Goal: Transaction & Acquisition: Purchase product/service

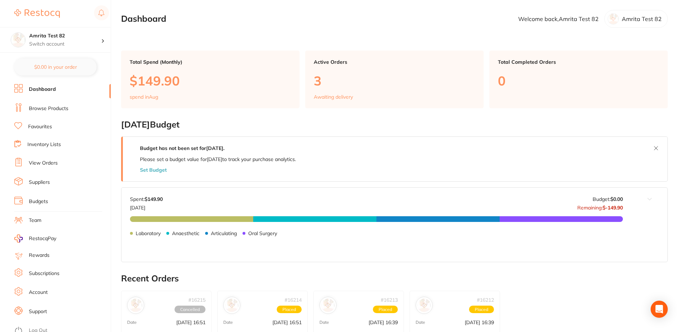
click at [59, 110] on link "Browse Products" at bounding box center [49, 108] width 40 height 7
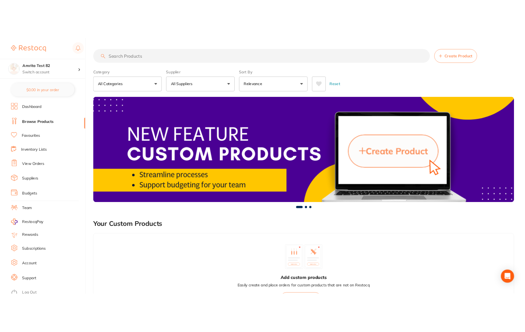
scroll to position [272, 0]
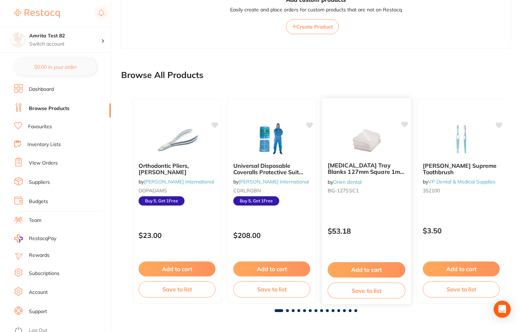
click at [366, 263] on button "Add to cart" at bounding box center [367, 269] width 78 height 15
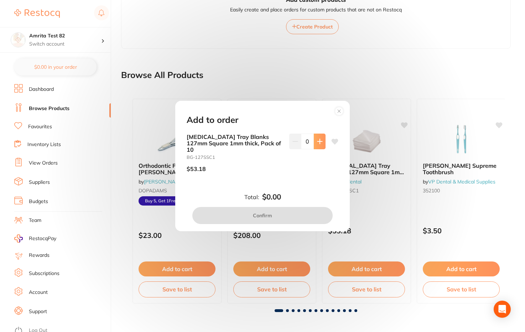
click at [318, 141] on button at bounding box center [320, 142] width 12 height 16
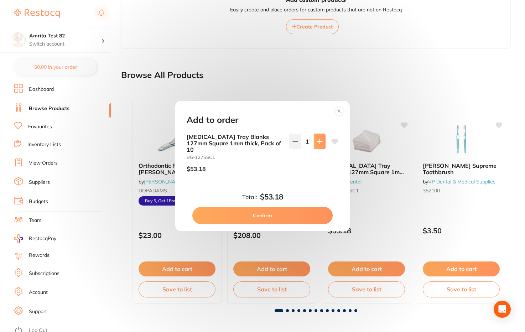
click at [318, 143] on icon at bounding box center [319, 141] width 5 height 5
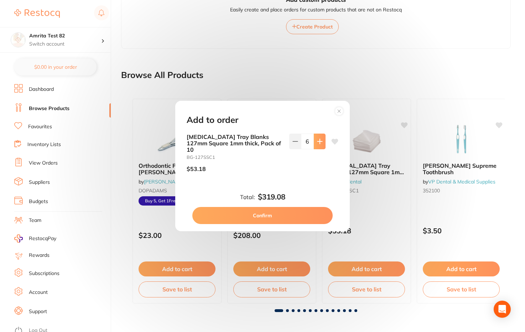
click at [318, 143] on icon at bounding box center [319, 141] width 5 height 5
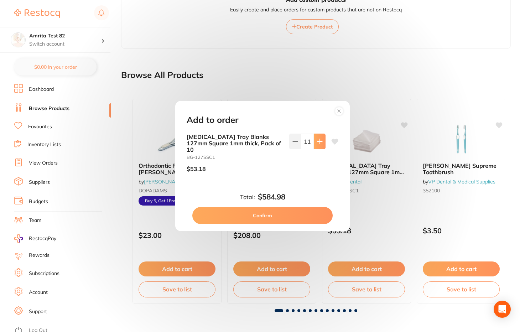
click at [318, 143] on icon at bounding box center [319, 141] width 5 height 5
click at [297, 147] on button at bounding box center [295, 142] width 12 height 16
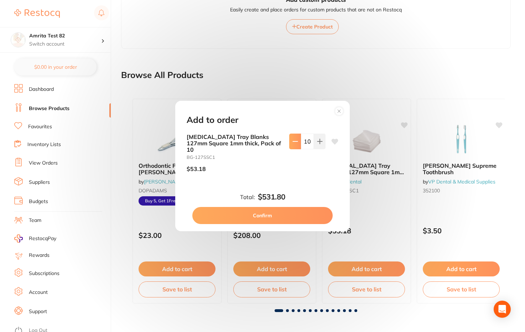
click at [297, 147] on button at bounding box center [295, 142] width 12 height 16
type input "7"
click at [337, 115] on circle at bounding box center [339, 111] width 8 height 8
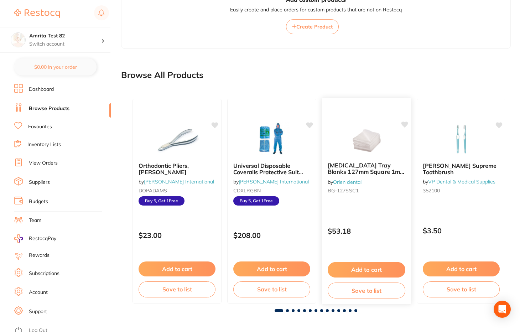
click at [364, 270] on button "Add to cart" at bounding box center [367, 269] width 78 height 15
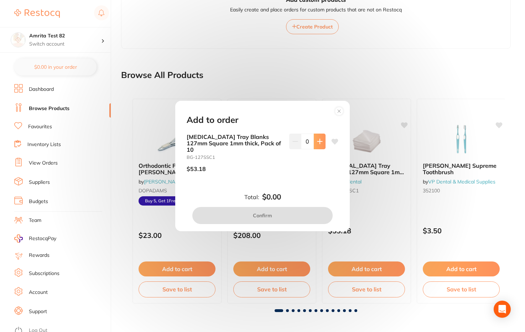
click at [317, 144] on icon at bounding box center [320, 142] width 6 height 6
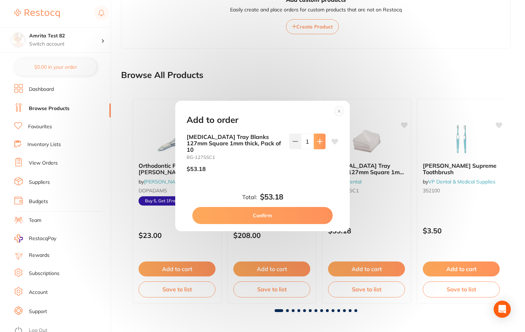
click at [317, 144] on icon at bounding box center [320, 142] width 6 height 6
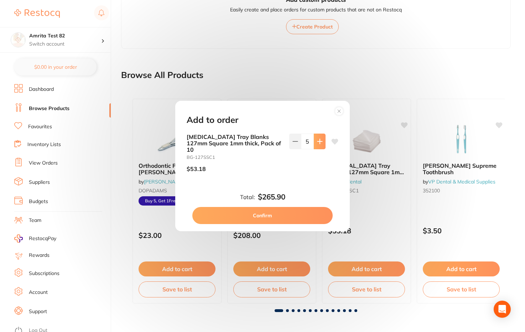
type input "6"
click at [339, 112] on circle at bounding box center [339, 111] width 8 height 8
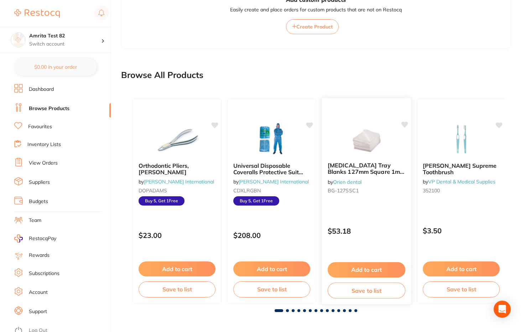
click at [369, 207] on div "[MEDICAL_DATA] Tray Blanks 127mm Square 1mm thick, Pack of 10 by Orien dental B…" at bounding box center [367, 201] width 90 height 207
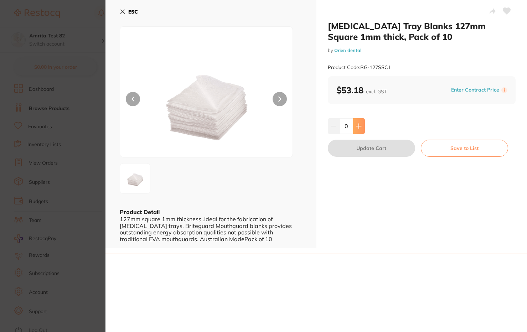
click at [359, 125] on icon at bounding box center [359, 126] width 6 height 6
click at [358, 128] on icon at bounding box center [359, 126] width 6 height 6
click at [357, 122] on button at bounding box center [359, 126] width 12 height 16
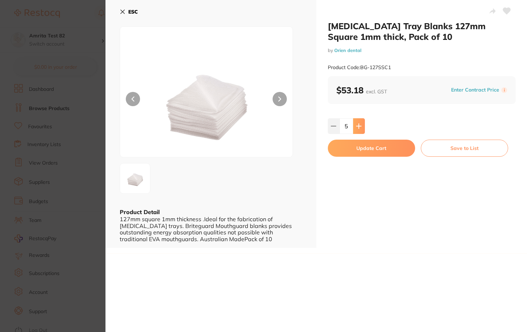
click at [357, 122] on button at bounding box center [359, 126] width 12 height 16
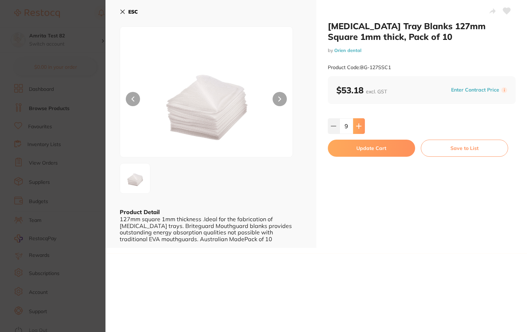
type input "10"
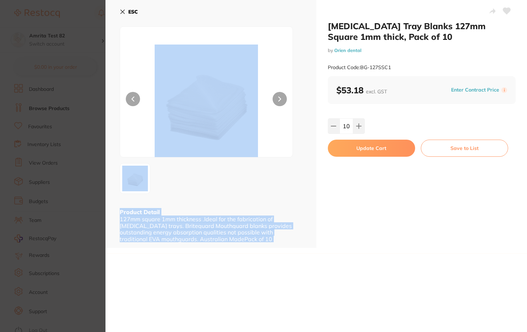
drag, startPoint x: 277, startPoint y: 27, endPoint x: 215, endPoint y: -1, distance: 68.0
click at [215, 0] on html "$43.85 Amrita Test 82 Switch account Amrita Test 82 $0.00 in your order Dashboa…" at bounding box center [263, 166] width 527 height 332
click at [179, 12] on div "ESC" at bounding box center [211, 16] width 182 height 21
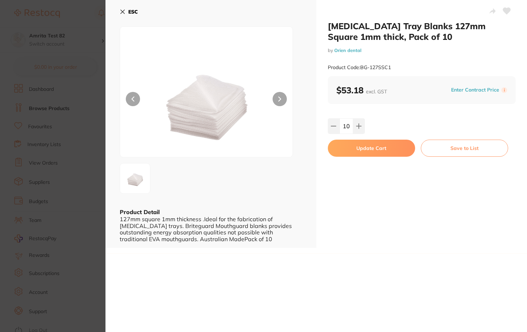
click at [366, 151] on button "Update Cart" at bounding box center [371, 148] width 87 height 17
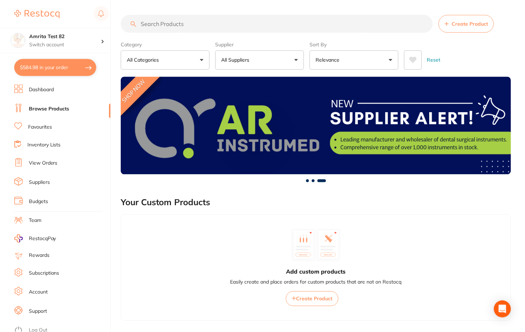
scroll to position [272, 0]
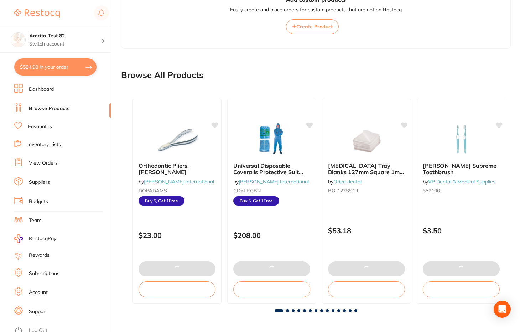
click at [53, 72] on button "$584.98 in your order" at bounding box center [55, 66] width 82 height 17
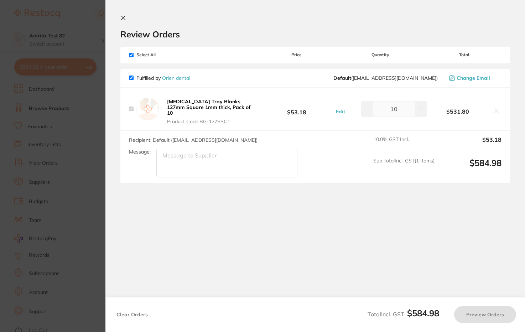
checkbox input "true"
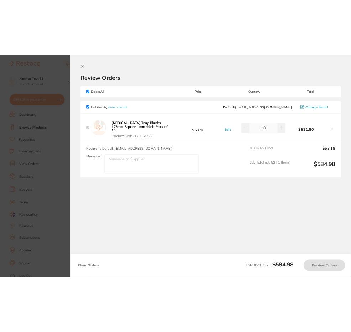
scroll to position [0, 0]
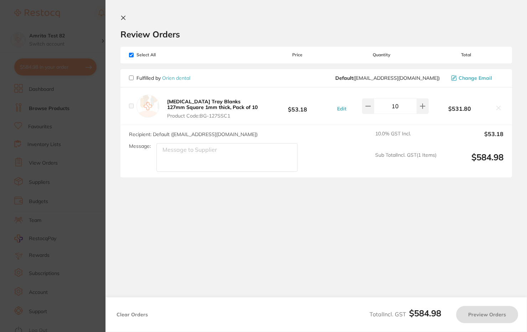
checkbox input "false"
checkbox input "true"
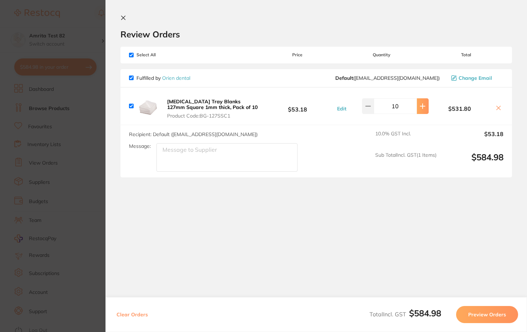
click at [419, 108] on icon at bounding box center [422, 106] width 6 height 6
click at [421, 105] on icon at bounding box center [422, 106] width 6 height 6
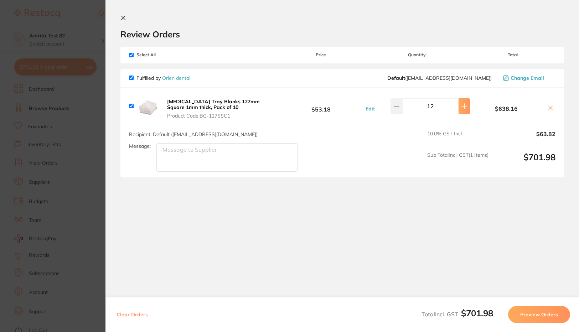
click at [462, 106] on icon at bounding box center [463, 106] width 5 height 5
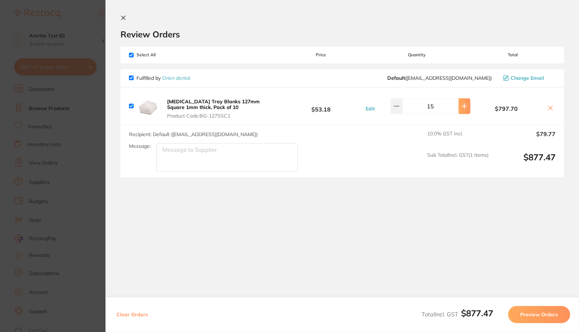
click at [462, 106] on icon at bounding box center [463, 106] width 5 height 5
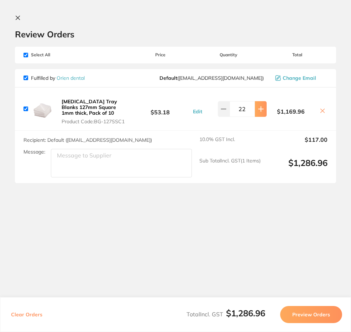
click at [257, 112] on button at bounding box center [261, 109] width 12 height 16
click at [258, 108] on icon at bounding box center [261, 109] width 6 height 6
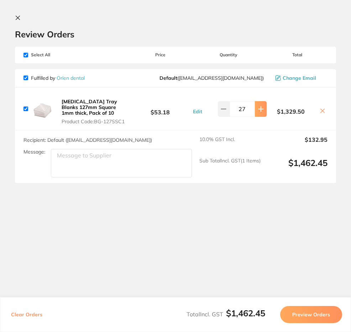
click at [258, 108] on icon at bounding box center [261, 109] width 6 height 6
type input "29"
